Goal: Task Accomplishment & Management: Use online tool/utility

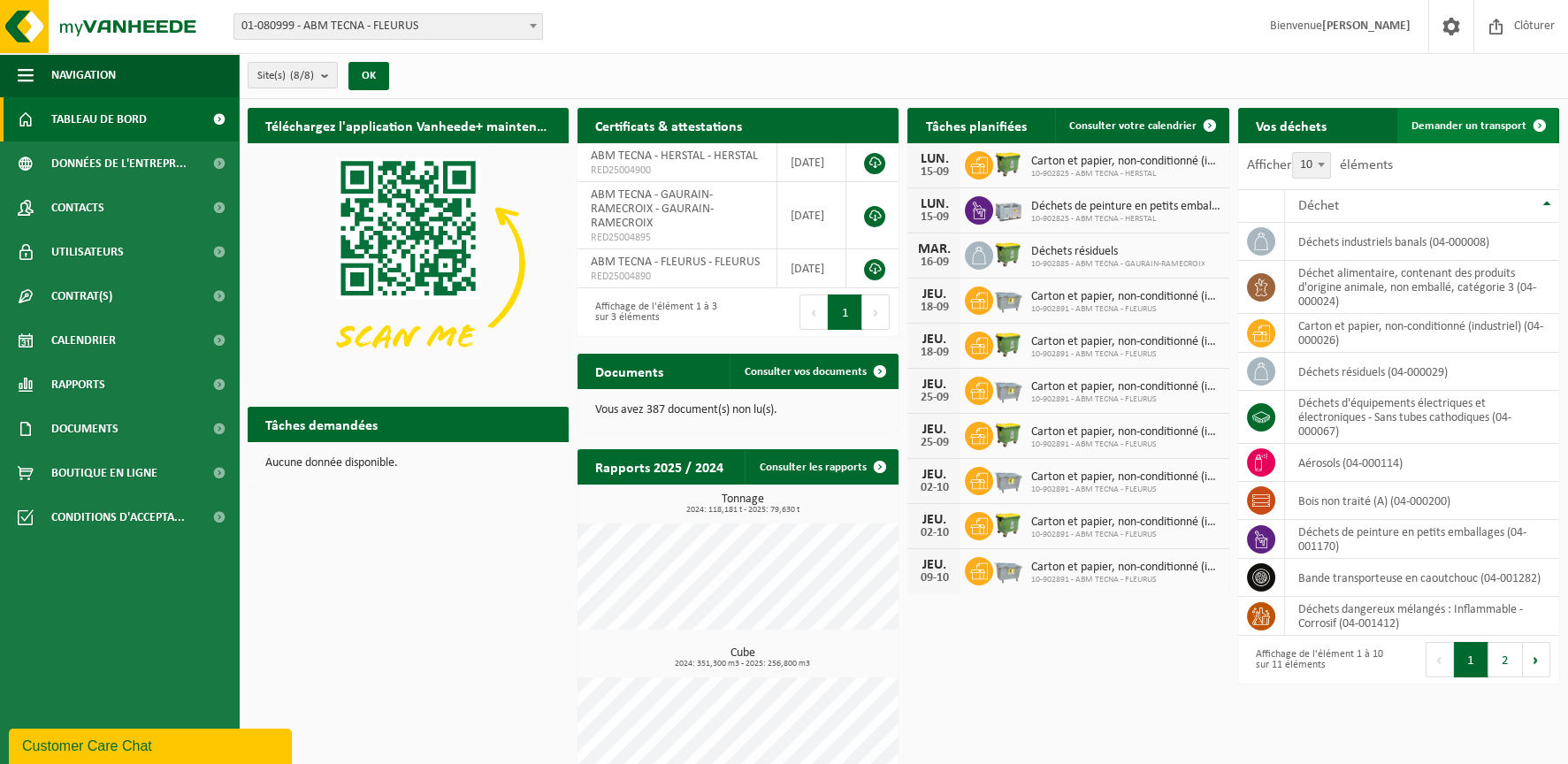
click at [1488, 115] on link "Demander un transport" at bounding box center [1477, 126] width 160 height 35
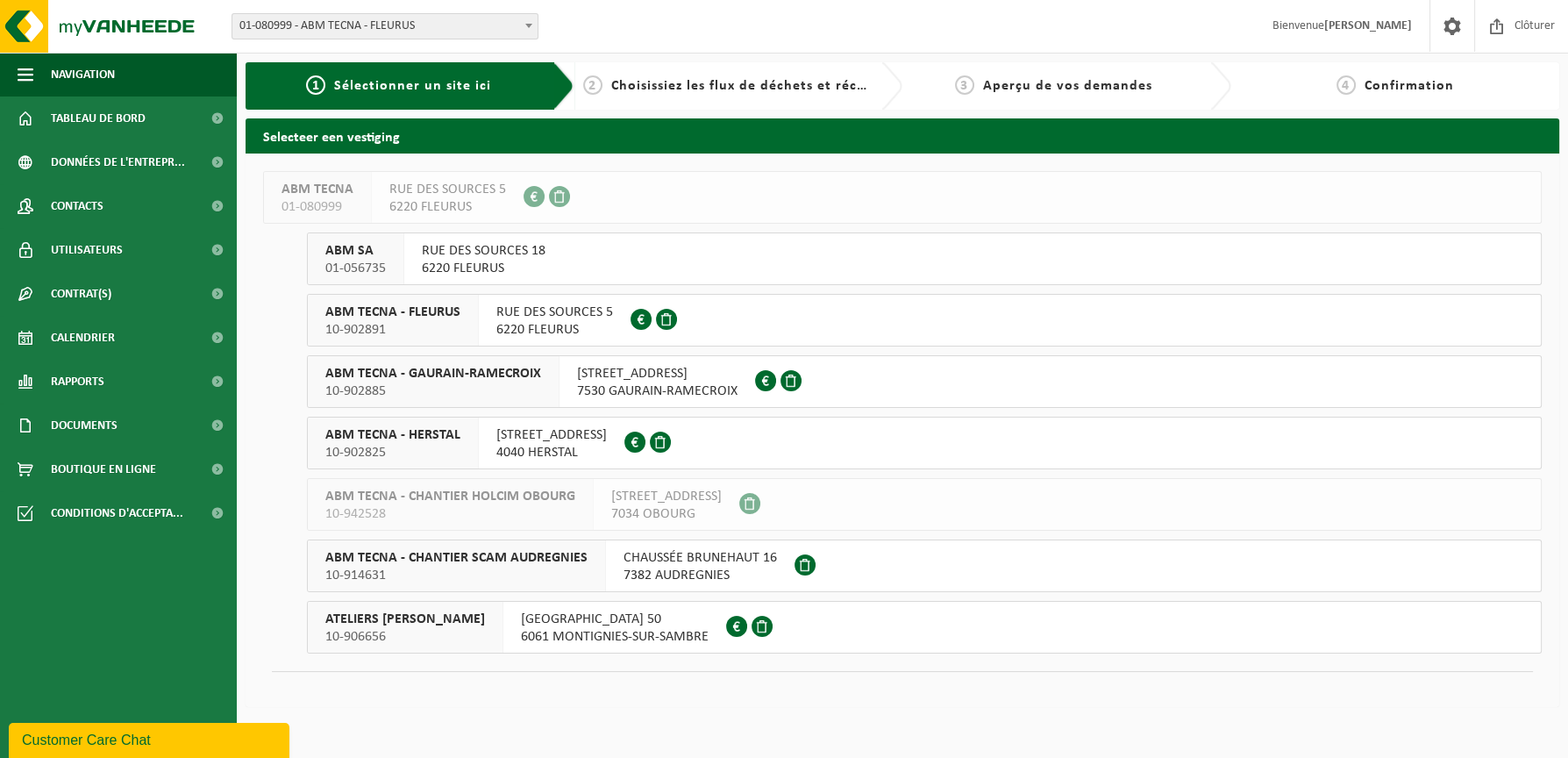
click at [679, 388] on span "7530 GAURAIN-RAMECROIX" at bounding box center [657, 392] width 161 height 18
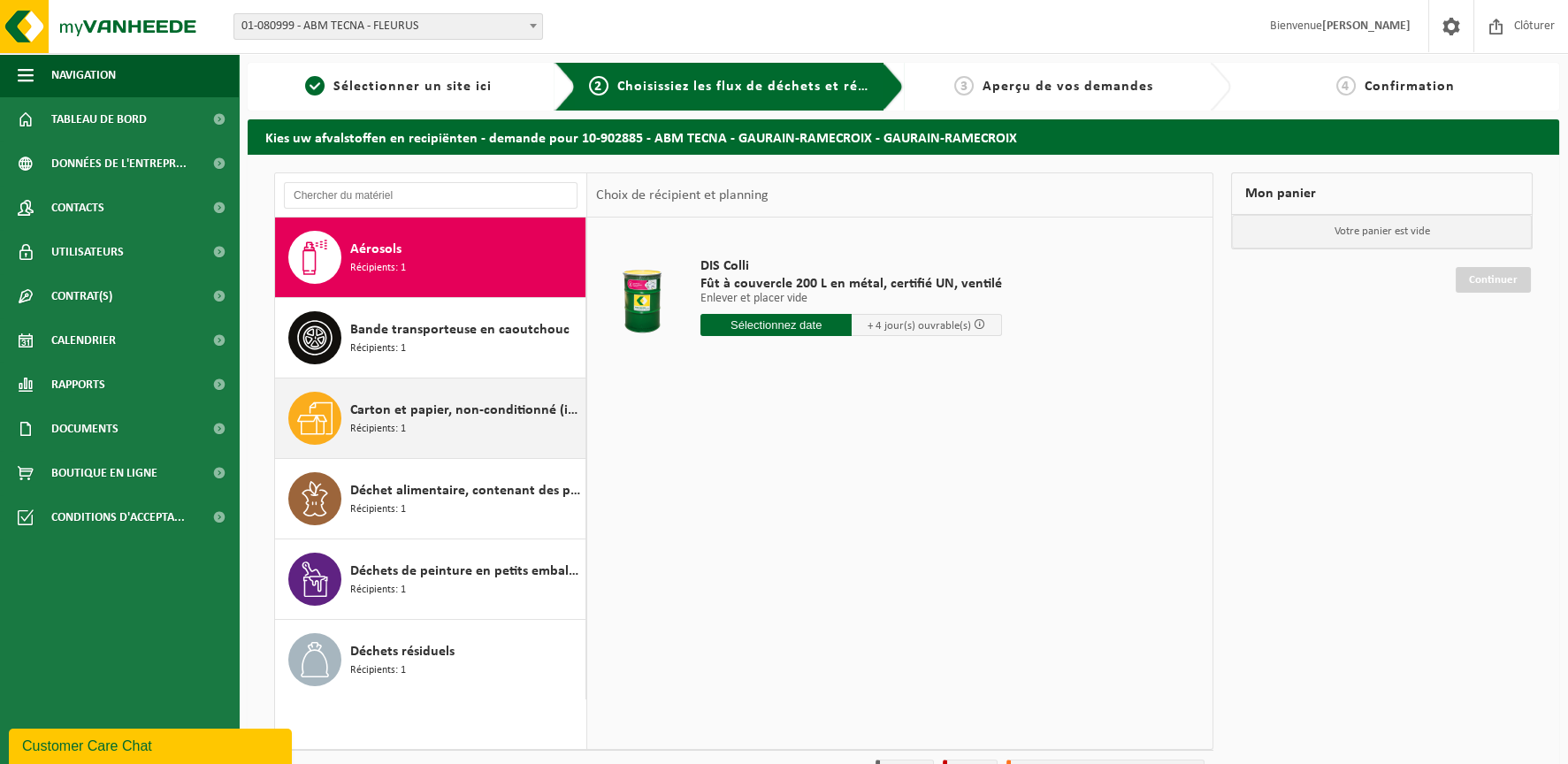
click at [480, 430] on div "Carton et papier, non-conditionné (industriel) Récipients: 1" at bounding box center [465, 418] width 231 height 53
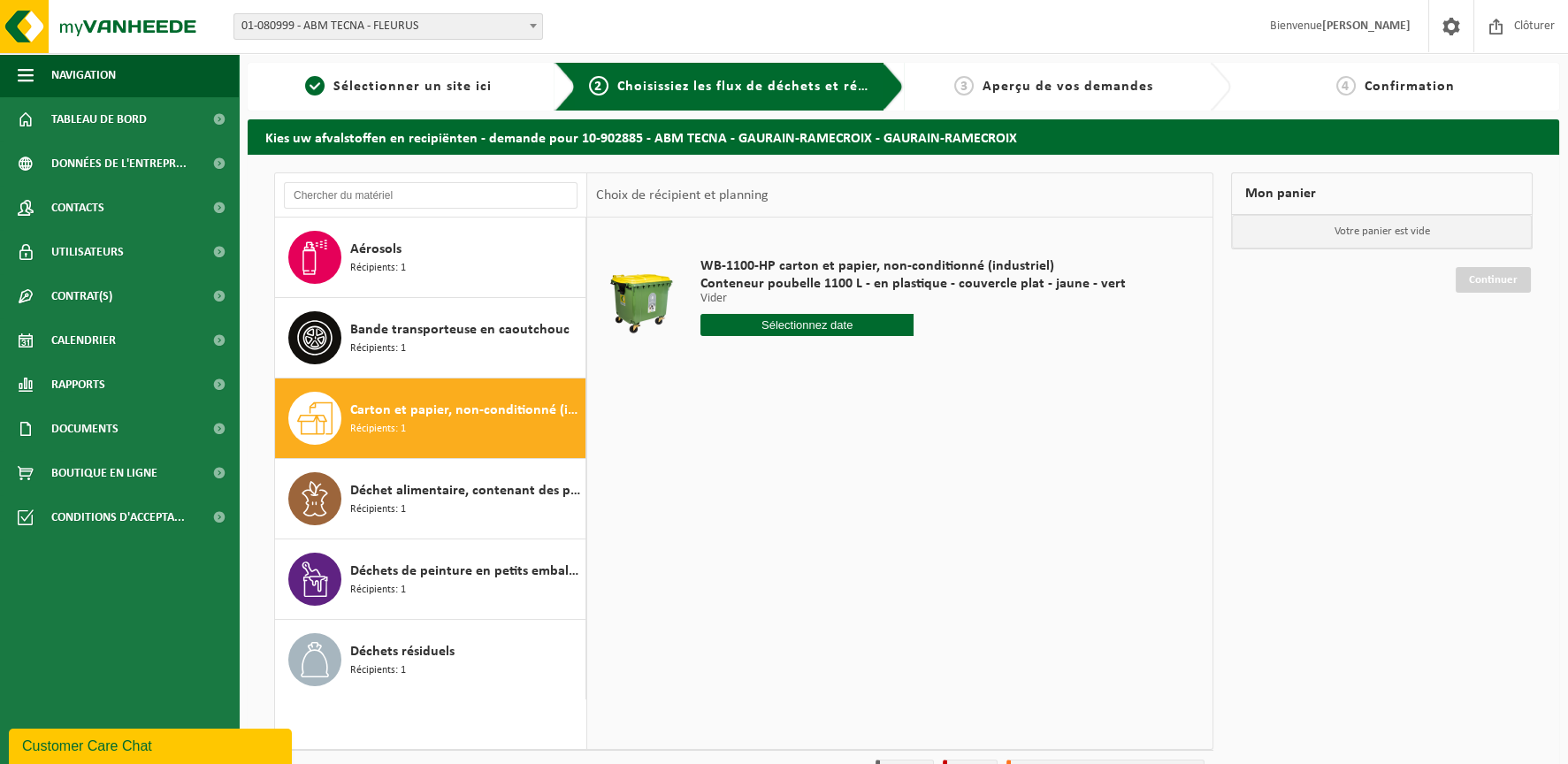
click at [833, 325] on input "text" at bounding box center [806, 325] width 213 height 23
click at [773, 484] on div "17" at bounding box center [780, 481] width 31 height 28
type input "à partir de [DATE]"
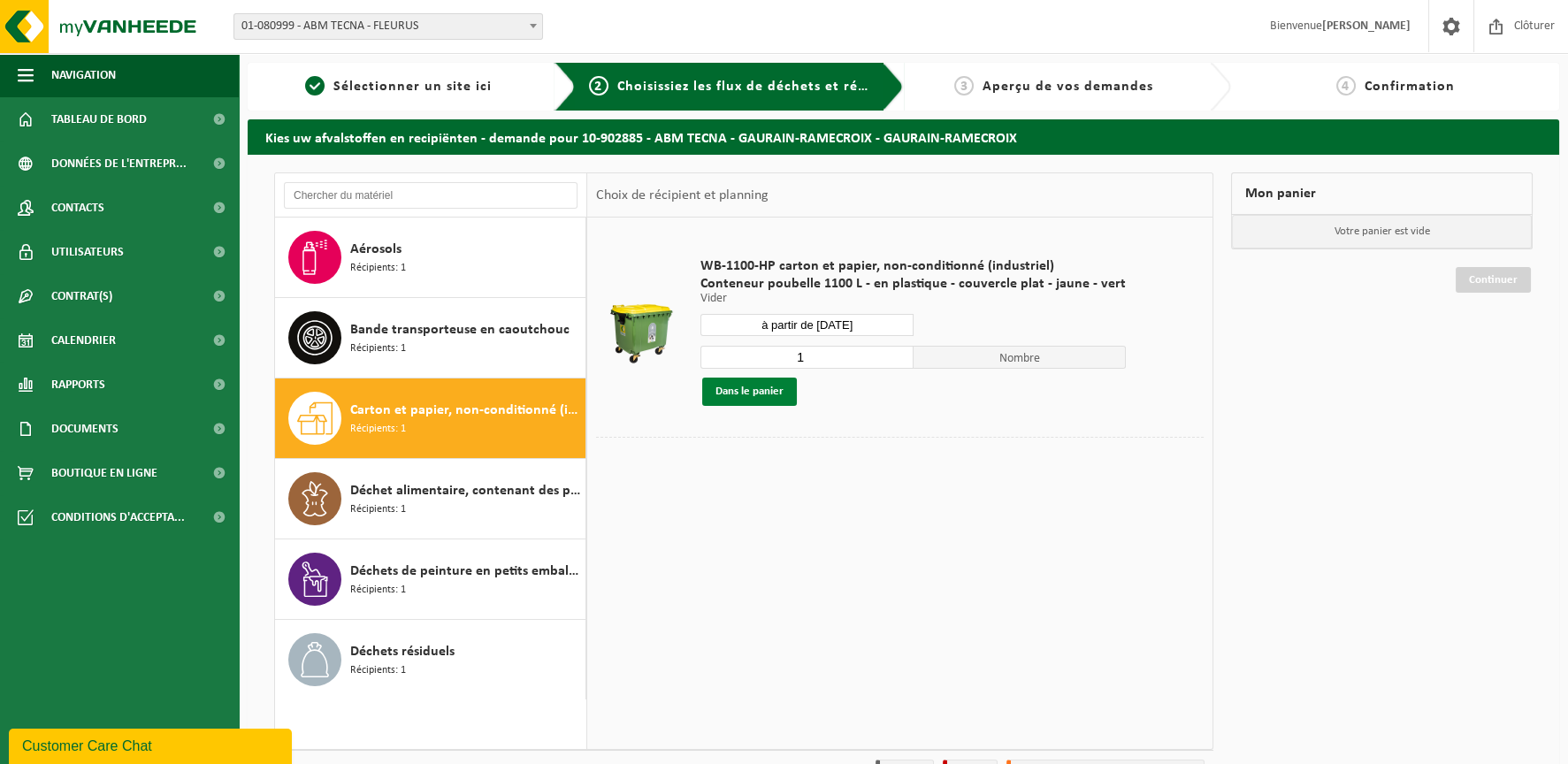
click at [764, 388] on button "Dans le panier" at bounding box center [749, 392] width 94 height 28
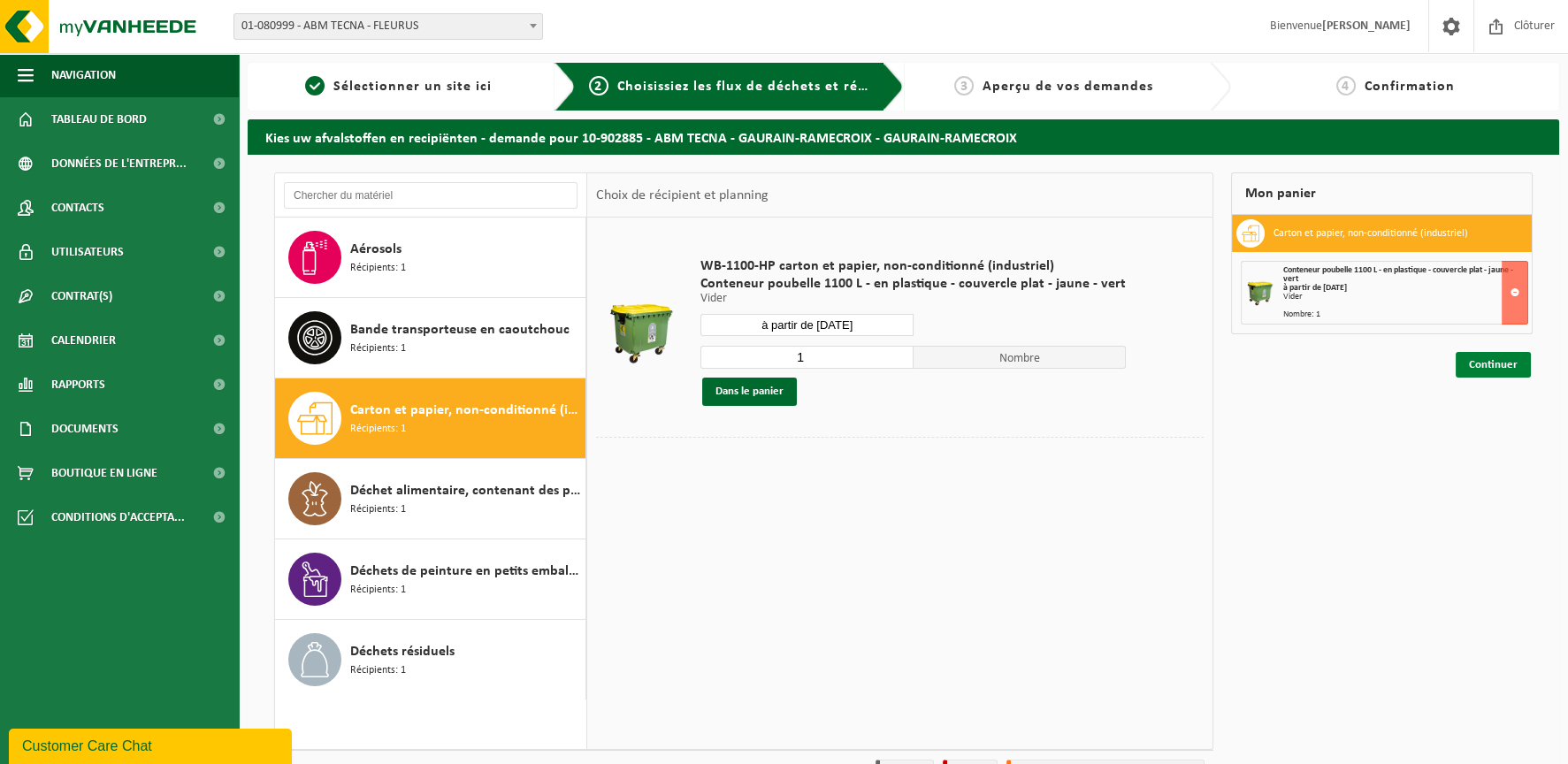
click at [1478, 357] on link "Continuer" at bounding box center [1492, 364] width 76 height 26
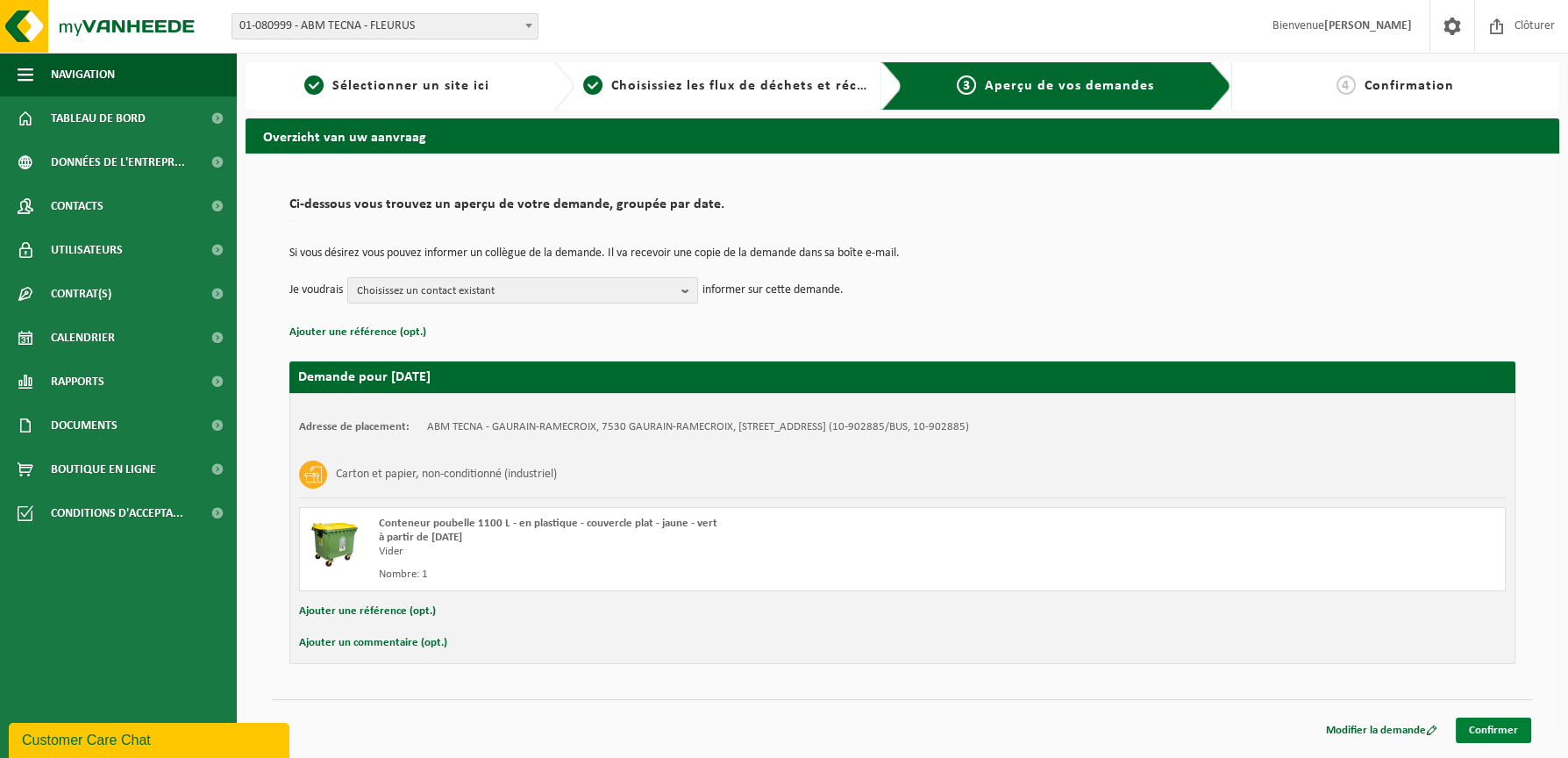
click at [1502, 735] on link "Confirmer" at bounding box center [1493, 731] width 75 height 25
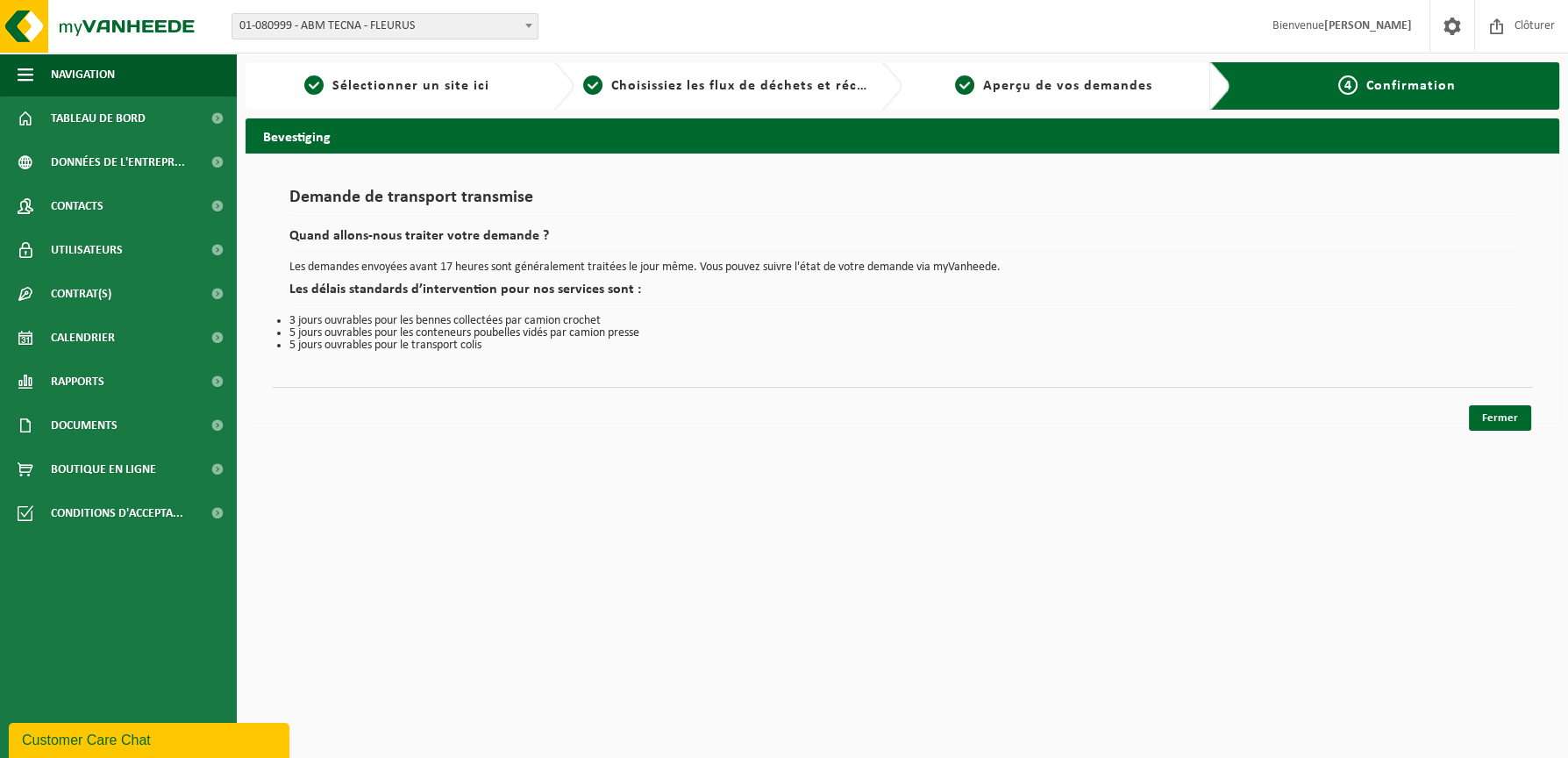
click at [1492, 399] on div "Fermer" at bounding box center [902, 396] width 1261 height 19
click at [1497, 413] on link "Fermer" at bounding box center [1500, 418] width 62 height 25
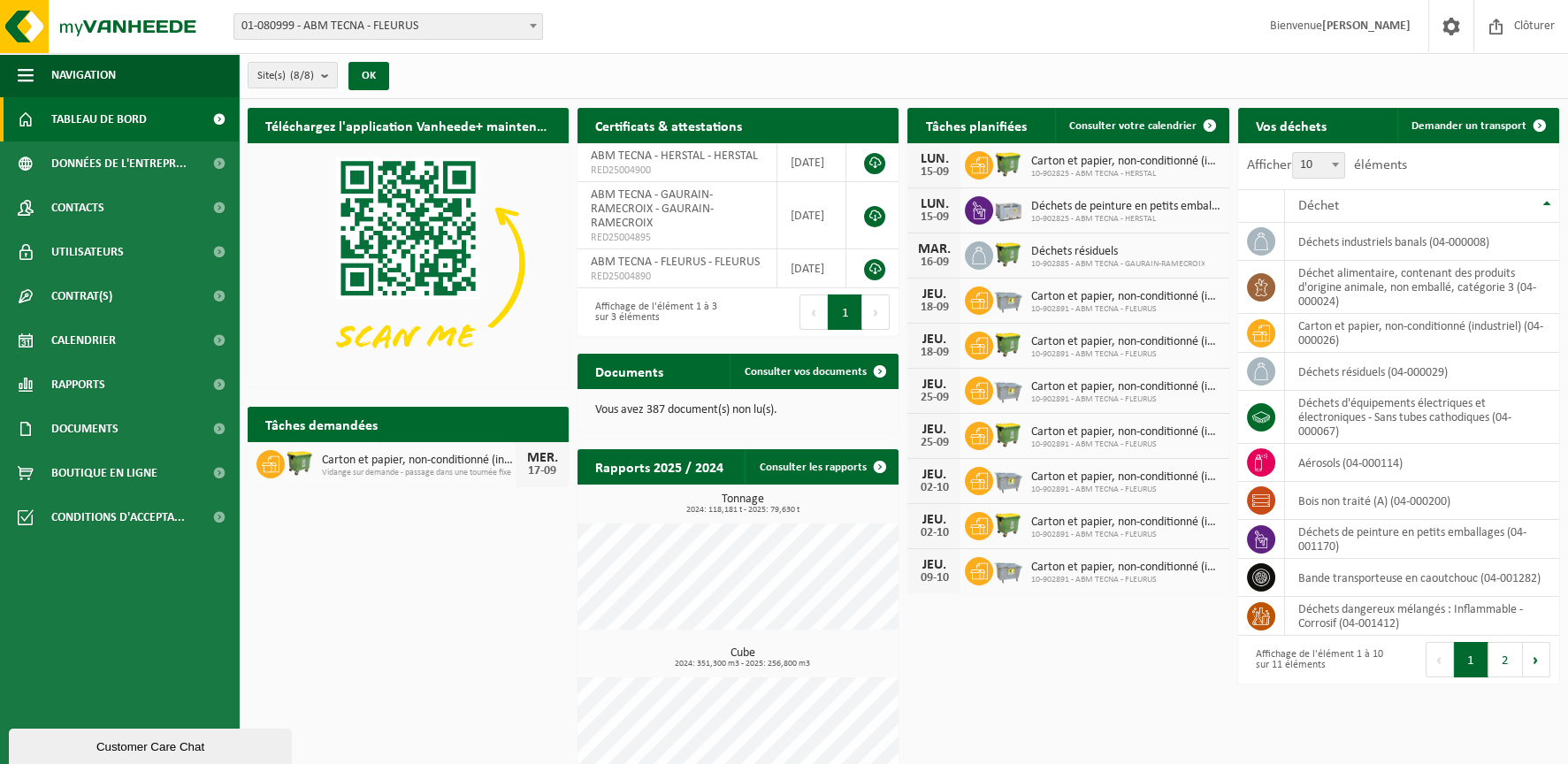
drag, startPoint x: 1478, startPoint y: 129, endPoint x: 1437, endPoint y: 156, distance: 49.1
click at [1478, 129] on span "Demander un transport" at bounding box center [1468, 126] width 115 height 12
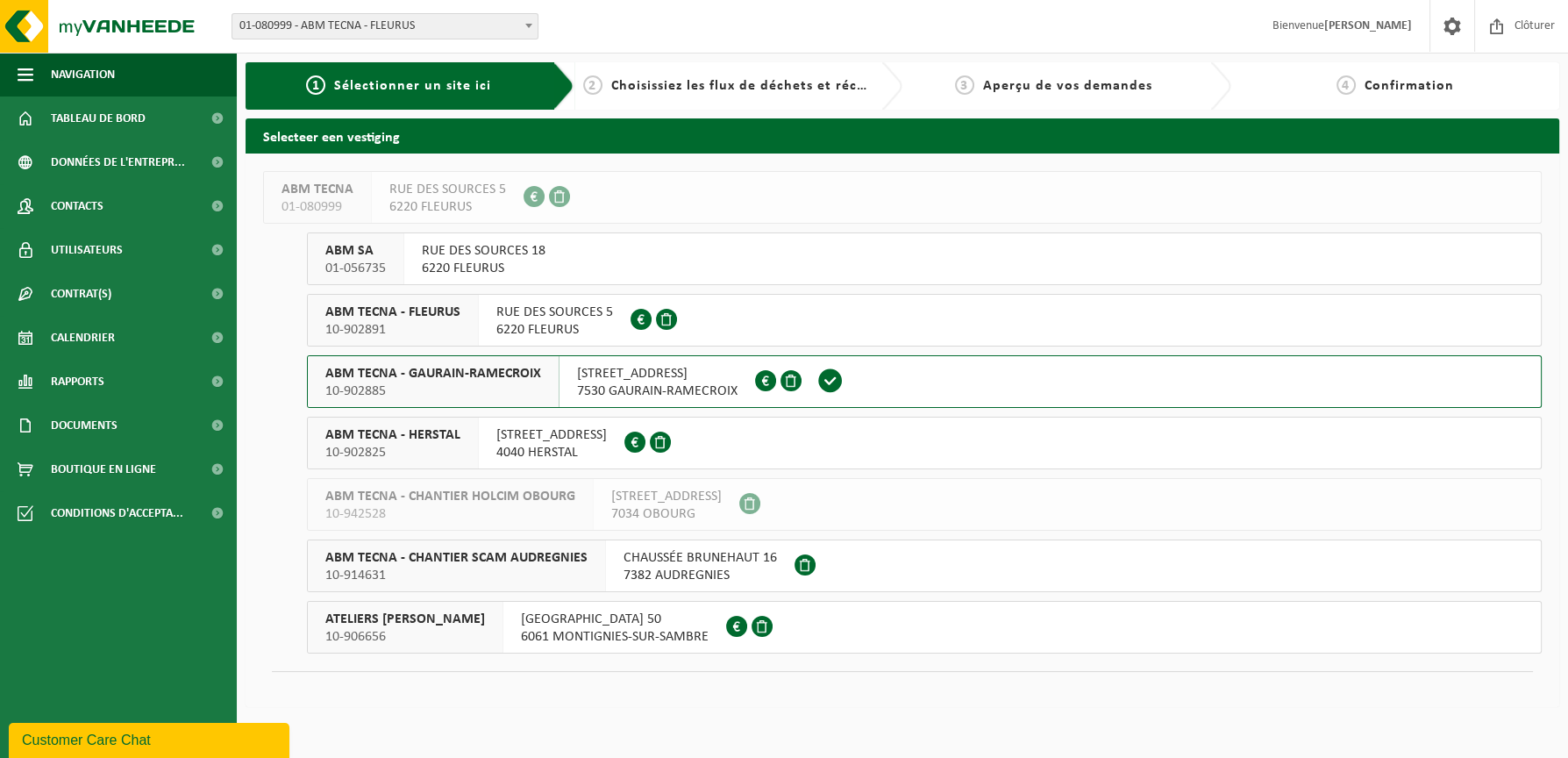
click at [671, 385] on span "7530 GAURAIN-RAMECROIX" at bounding box center [657, 392] width 161 height 18
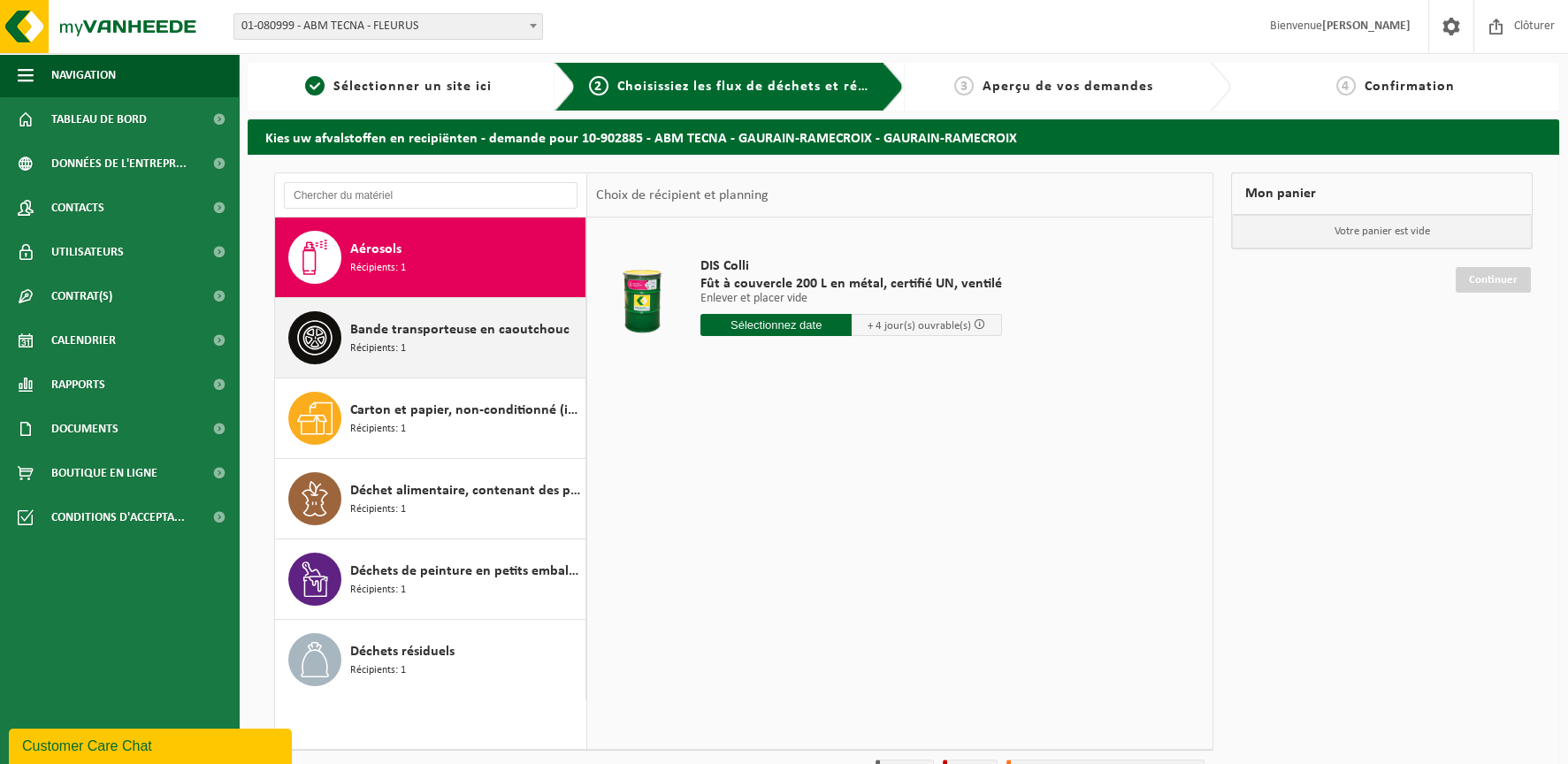
click at [427, 342] on div "Bande transporteuse en caoutchouc Récipients: 1" at bounding box center [465, 338] width 231 height 53
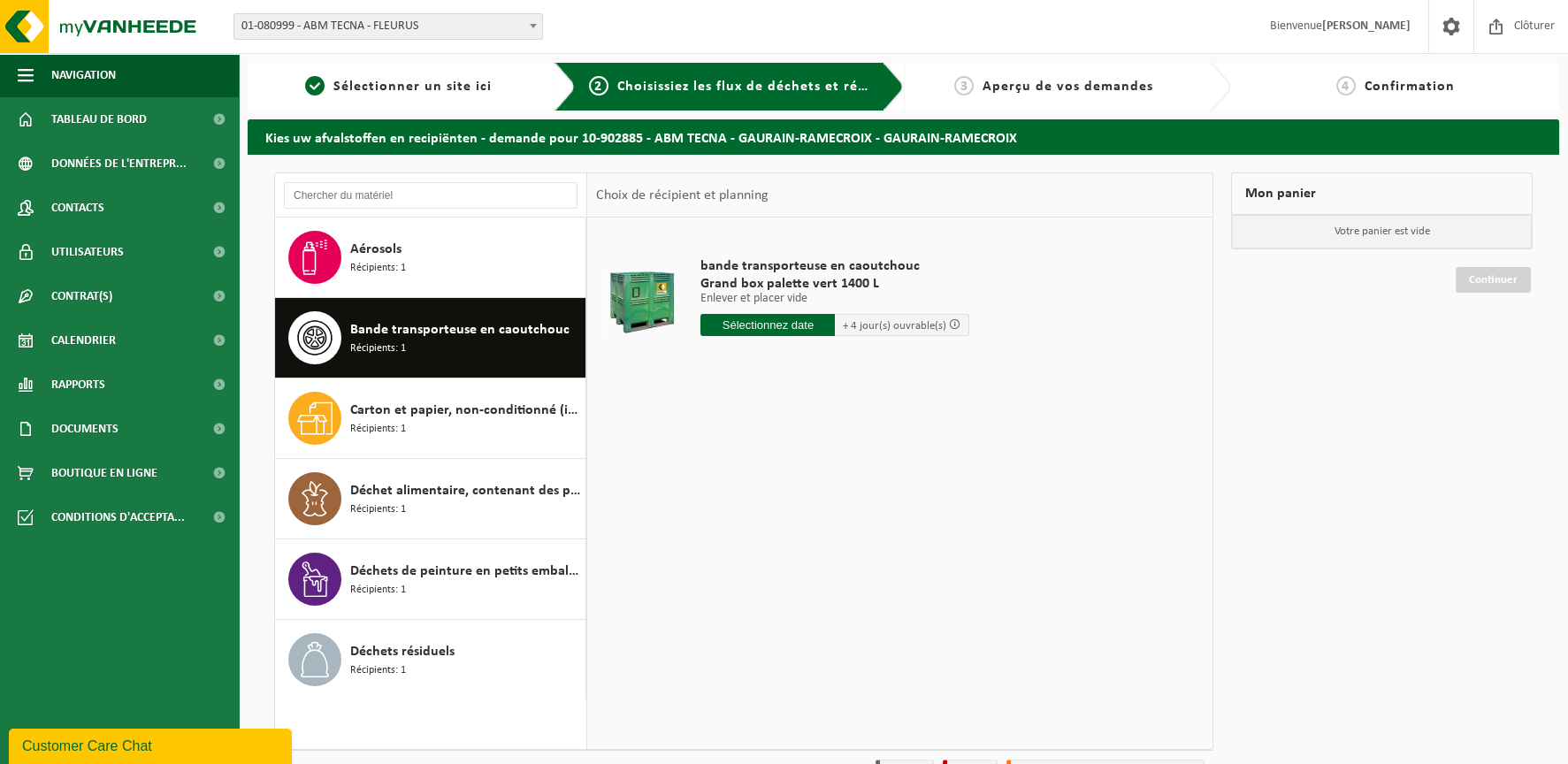
click at [782, 327] on input "text" at bounding box center [767, 325] width 135 height 23
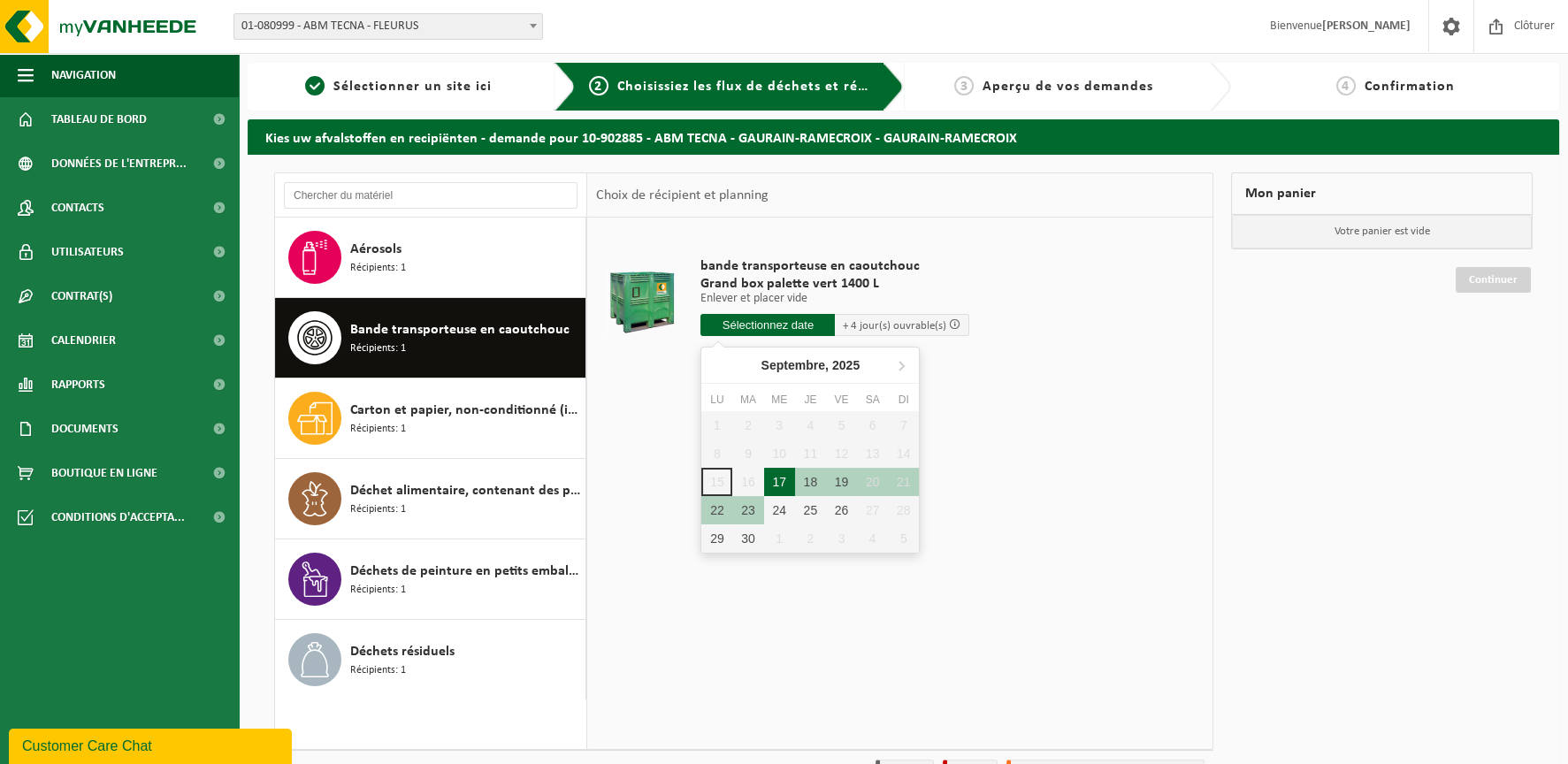
click at [781, 483] on div "17" at bounding box center [780, 481] width 31 height 28
type input "à partir de 2025-09-17"
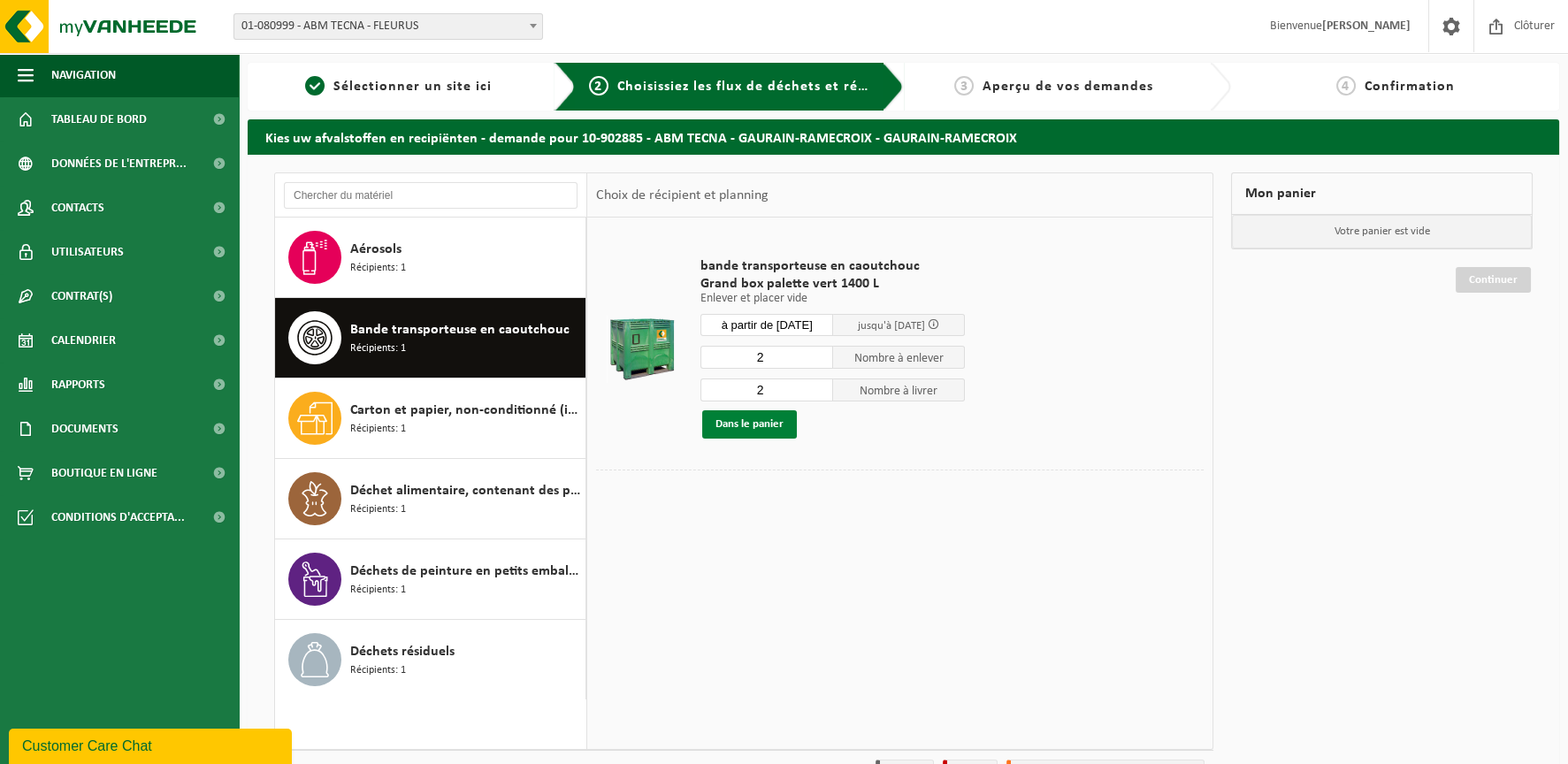
click at [747, 426] on button "Dans le panier" at bounding box center [749, 424] width 94 height 28
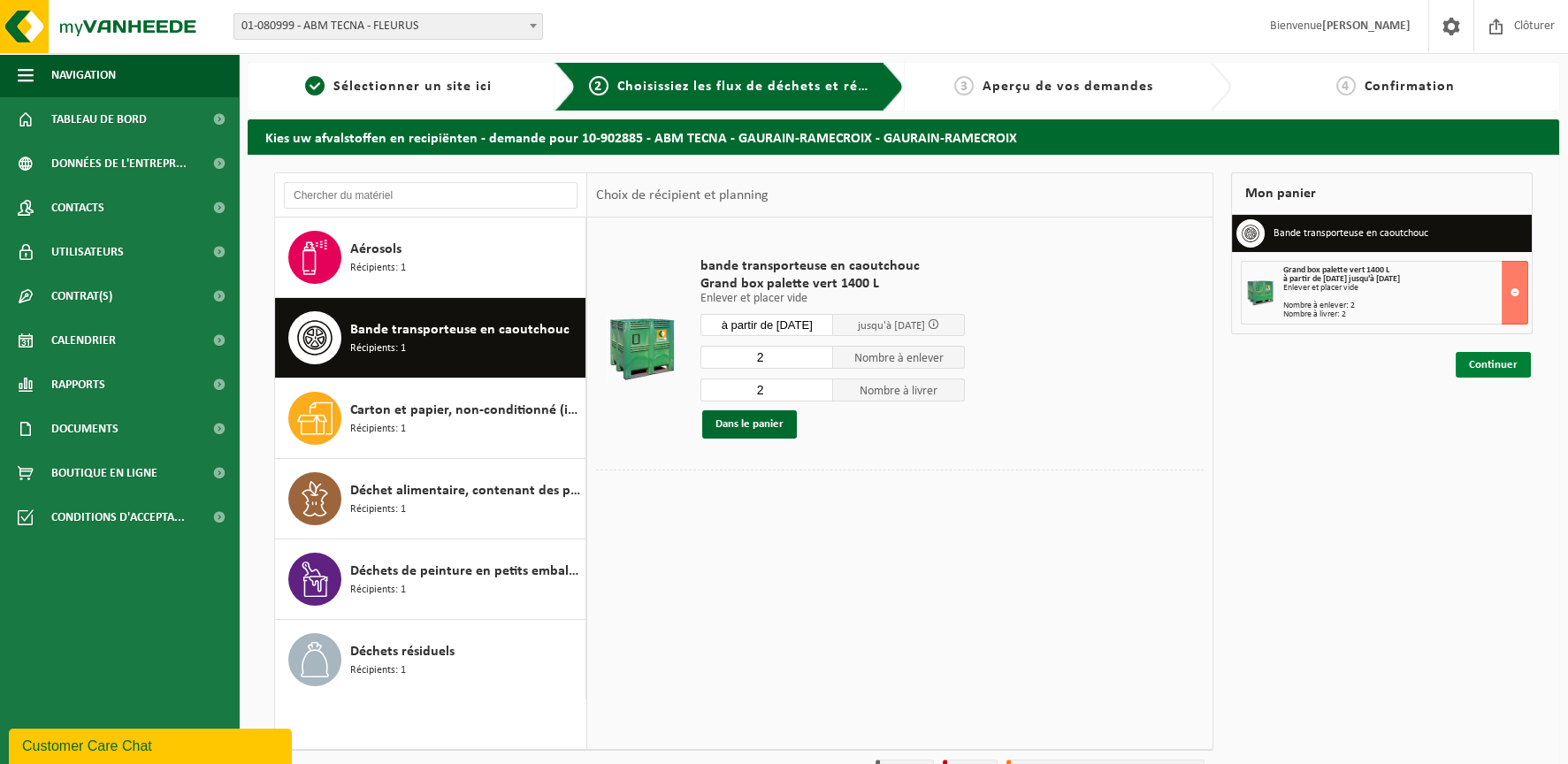
click at [1506, 357] on link "Continuer" at bounding box center [1492, 364] width 76 height 26
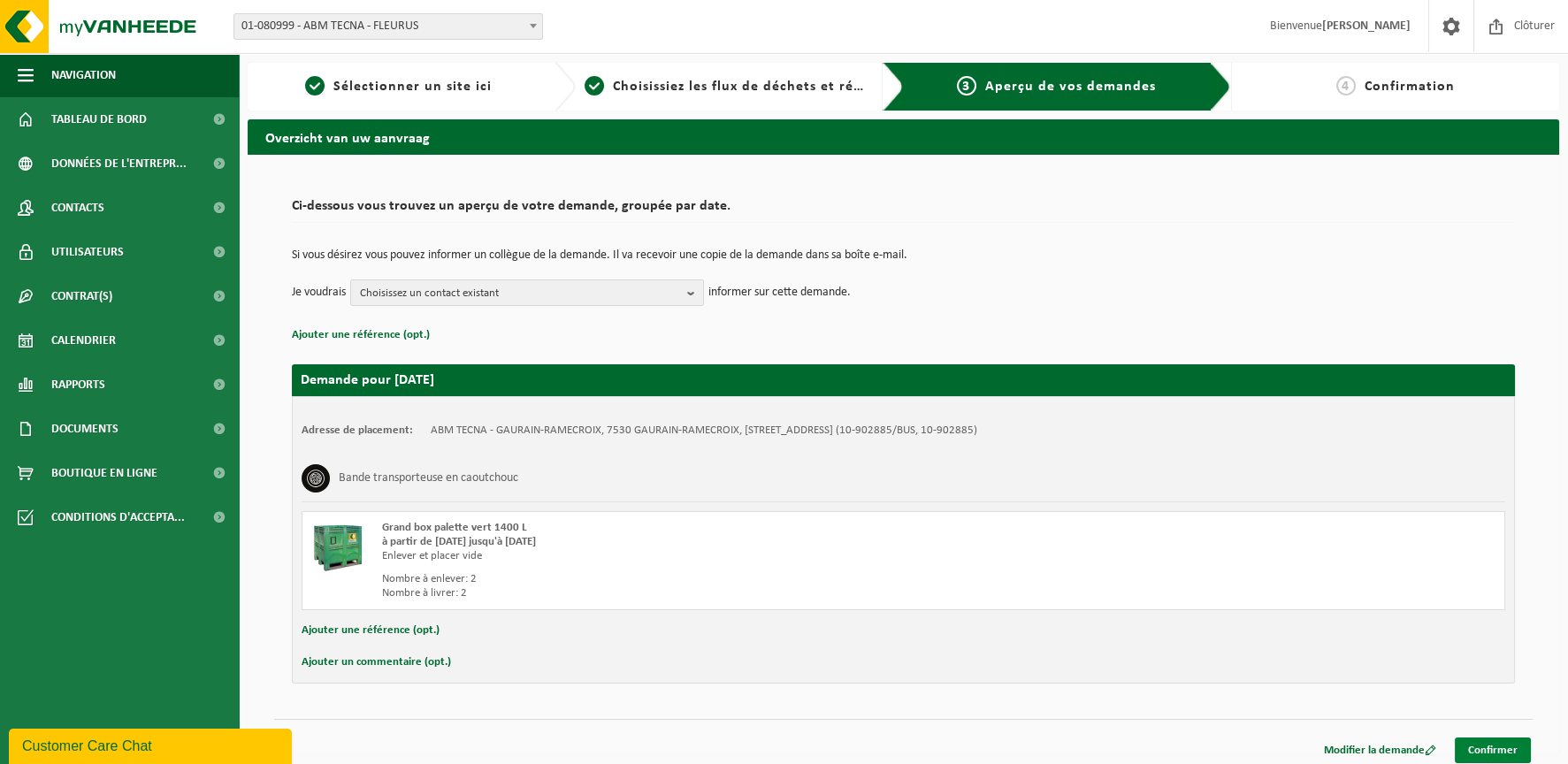
click at [1509, 750] on link "Confirmer" at bounding box center [1491, 750] width 76 height 26
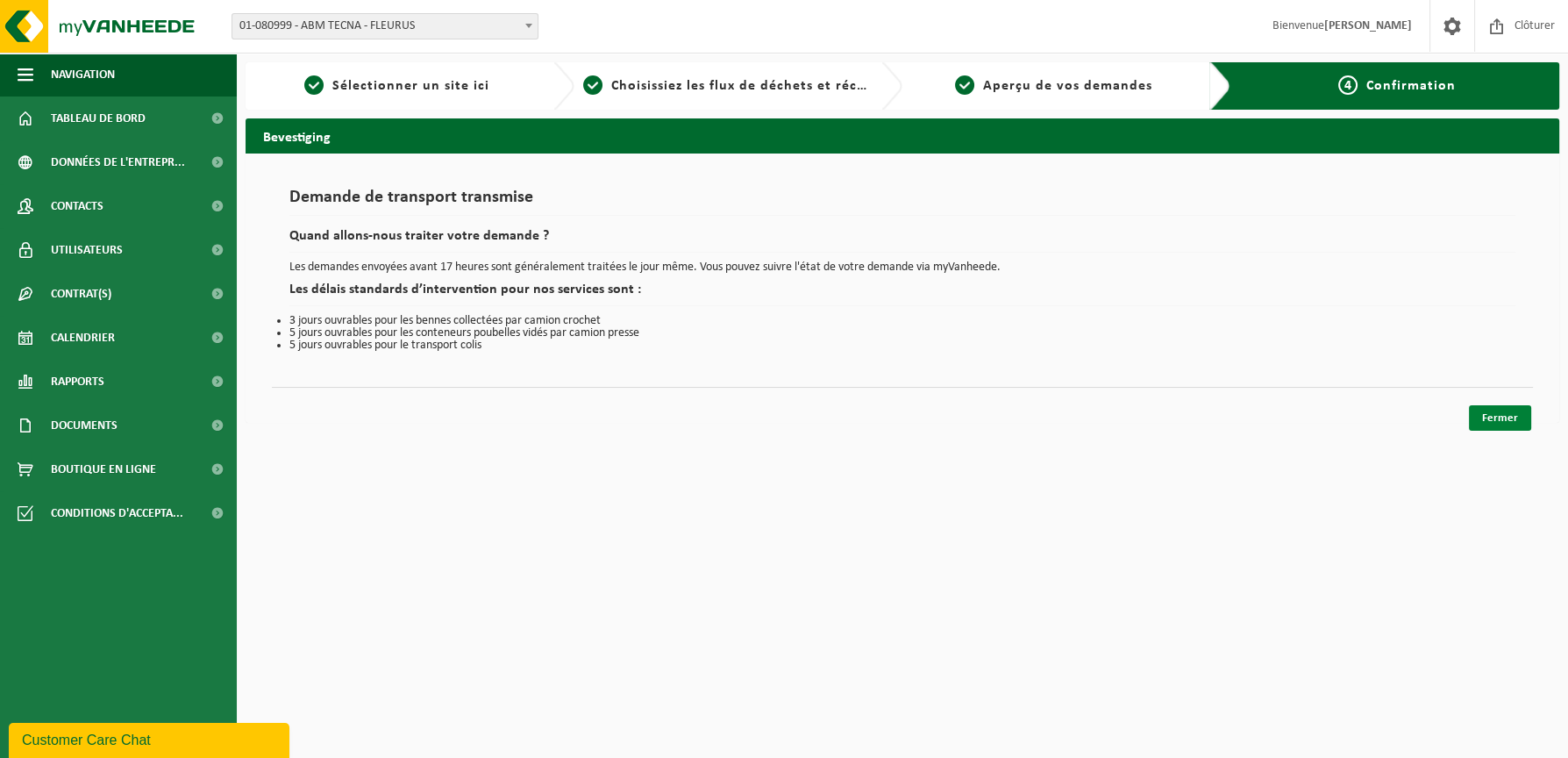
click at [1506, 415] on link "Fermer" at bounding box center [1500, 418] width 62 height 25
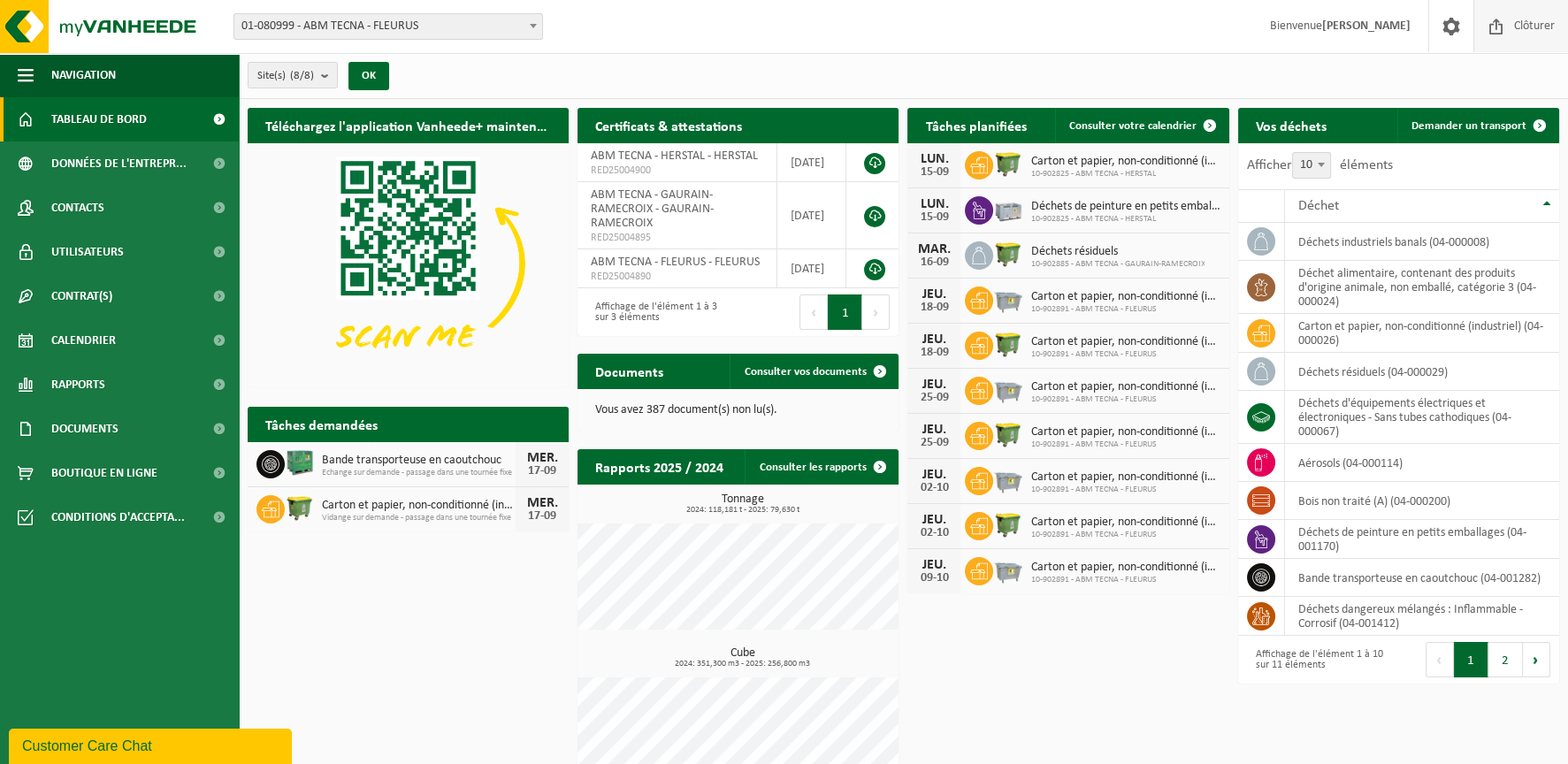
click at [1530, 26] on span "Clôturer" at bounding box center [1534, 26] width 49 height 52
